Goal: Communication & Community: Answer question/provide support

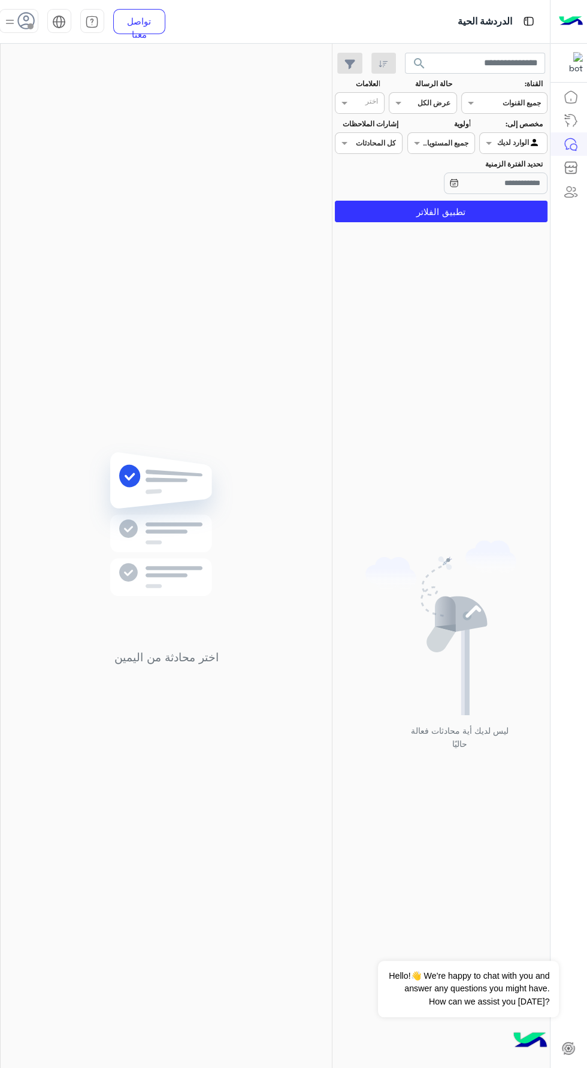
click at [51, 49] on div "اختر محادثة من اليمين" at bounding box center [166, 558] width 331 height 1029
click at [17, 27] on img at bounding box center [9, 21] width 15 height 15
click at [15, 86] on div "متصل وقت الراحة مشغول غير متصل" at bounding box center [84, 133] width 149 height 105
click at [323, 360] on div "اختر محادثة من اليمين" at bounding box center [166, 558] width 331 height 1029
